Goal: Transaction & Acquisition: Book appointment/travel/reservation

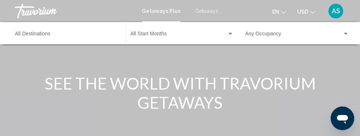
click at [207, 13] on span "Getaways" at bounding box center [206, 11] width 23 height 6
click at [59, 37] on input "Destination All Destinations" at bounding box center [67, 35] width 104 height 6
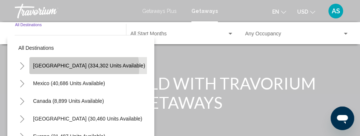
click at [83, 67] on span "[GEOGRAPHIC_DATA] (334,302 units available)" at bounding box center [89, 65] width 112 height 6
type input "**********"
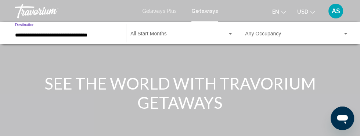
click at [171, 36] on span "Search widget" at bounding box center [178, 35] width 97 height 6
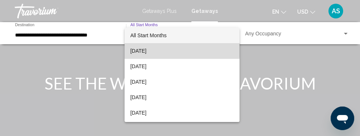
click at [168, 46] on span "[DATE]" at bounding box center [181, 50] width 103 height 15
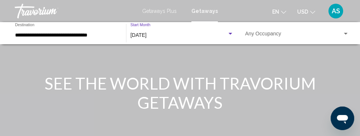
click at [292, 36] on span "Search widget" at bounding box center [293, 35] width 97 height 6
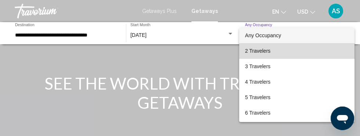
click at [274, 51] on span "2 Travelers" at bounding box center [297, 50] width 104 height 15
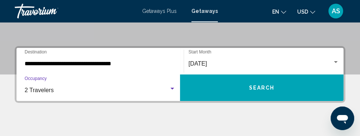
scroll to position [148, 0]
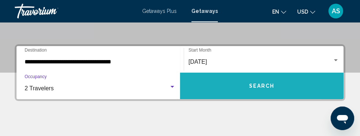
click at [239, 85] on button "Search" at bounding box center [261, 85] width 163 height 26
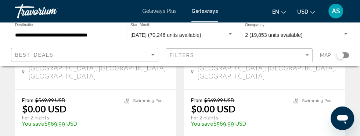
scroll to position [1547, 0]
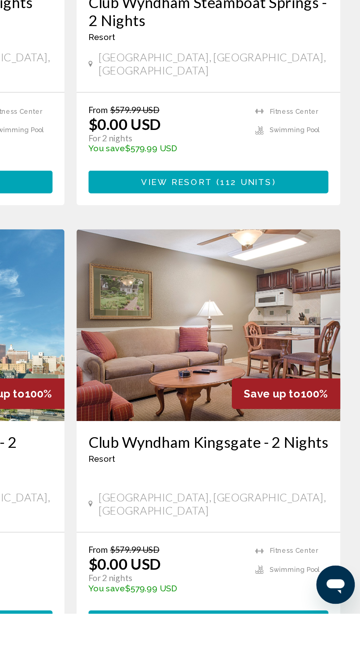
scroll to position [1040, 0]
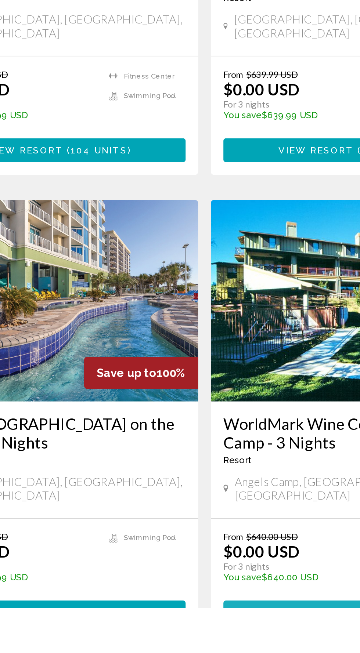
scroll to position [1057, 0]
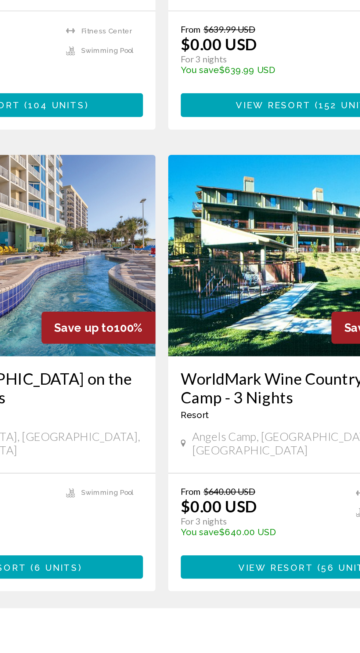
click at [209, 653] on link "page 6" at bounding box center [205, 665] width 13 height 13
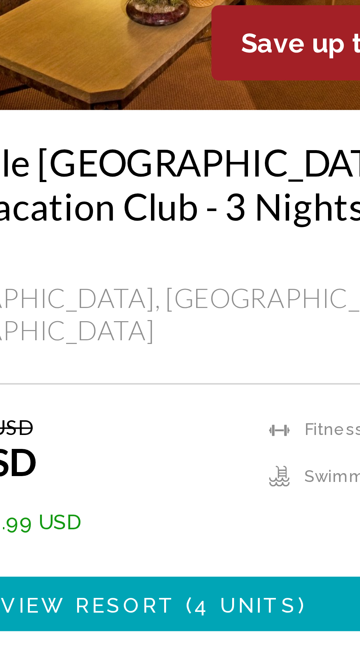
click at [102, 337] on span "Main content" at bounding box center [102, 340] width 2 height 6
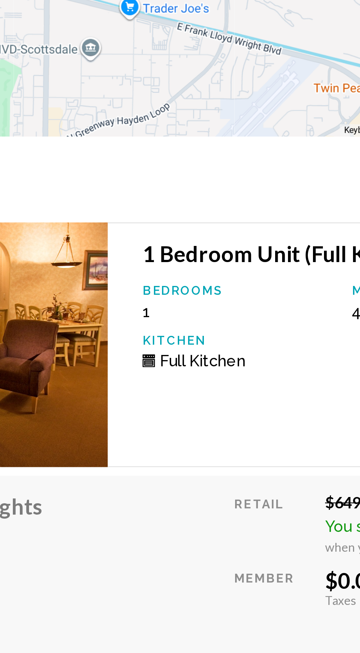
scroll to position [1139, 0]
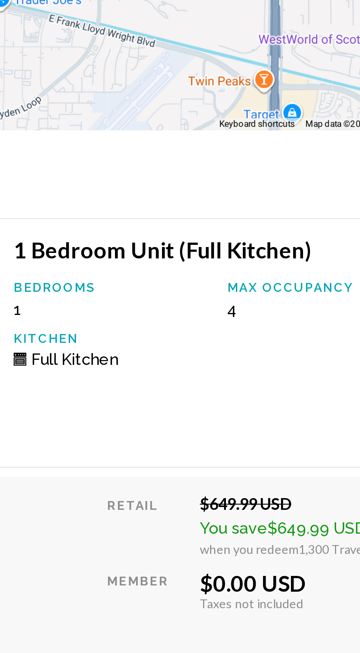
click at [299, 460] on div "Bedrooms 1 Max Occupancy 4 Kitchen Full Kitchen" at bounding box center [252, 461] width 178 height 42
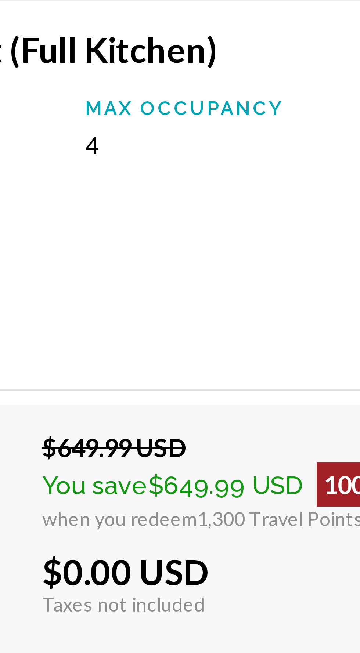
click at [321, 561] on div "$0.00 USD" at bounding box center [291, 566] width 94 height 11
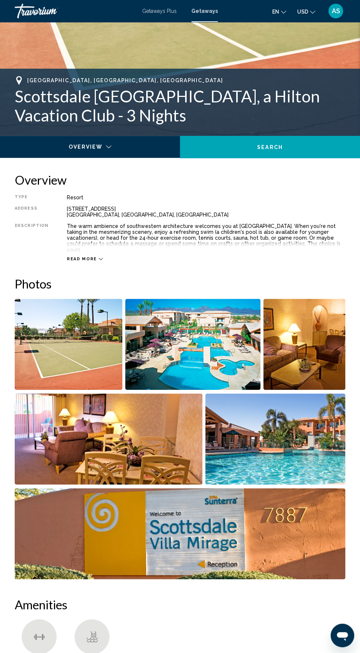
scroll to position [0, 0]
